Goal: Navigation & Orientation: Find specific page/section

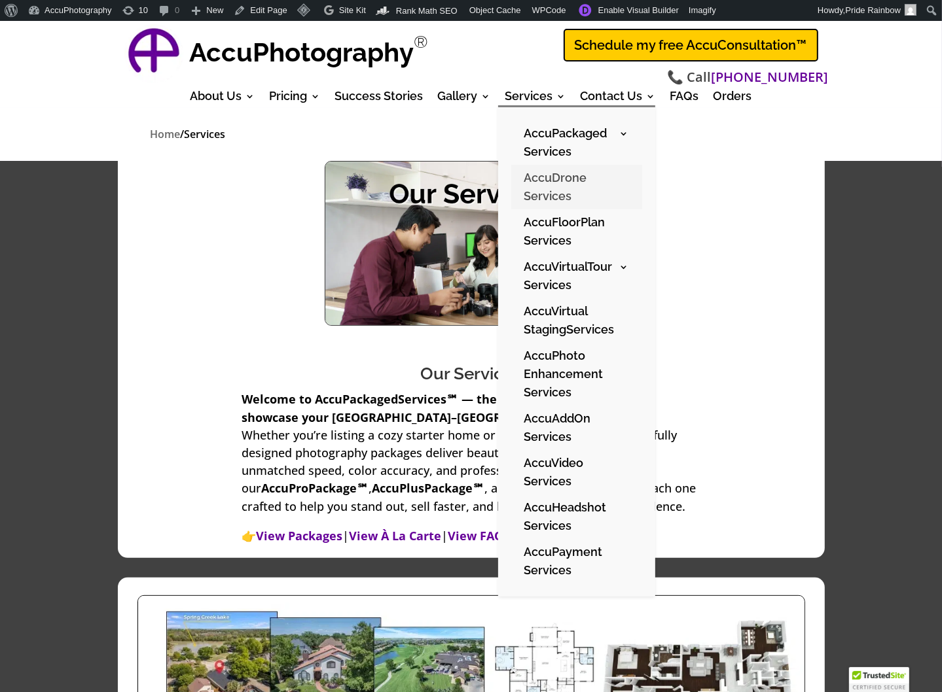
click at [559, 179] on link "AccuDrone Services" at bounding box center [576, 187] width 131 height 45
